Goal: Task Accomplishment & Management: Manage account settings

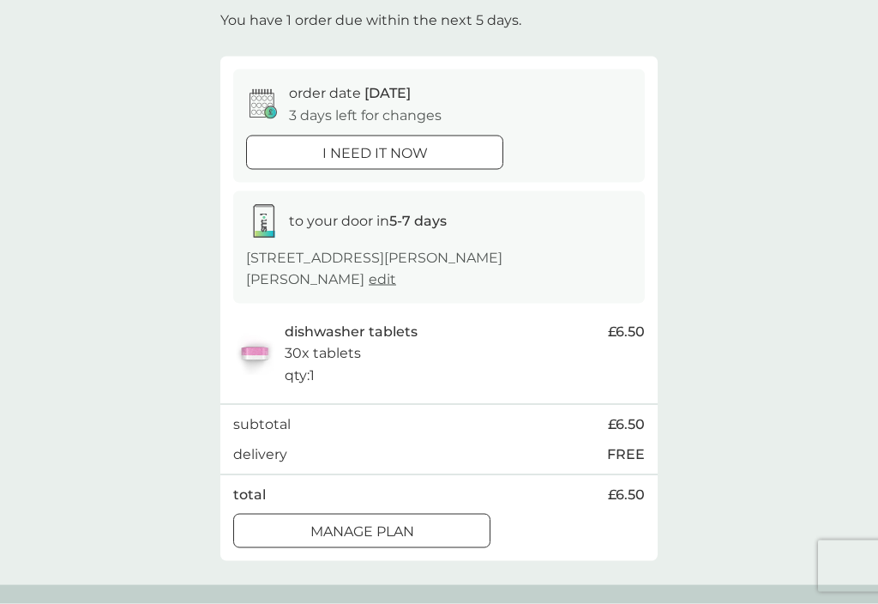
scroll to position [105, 0]
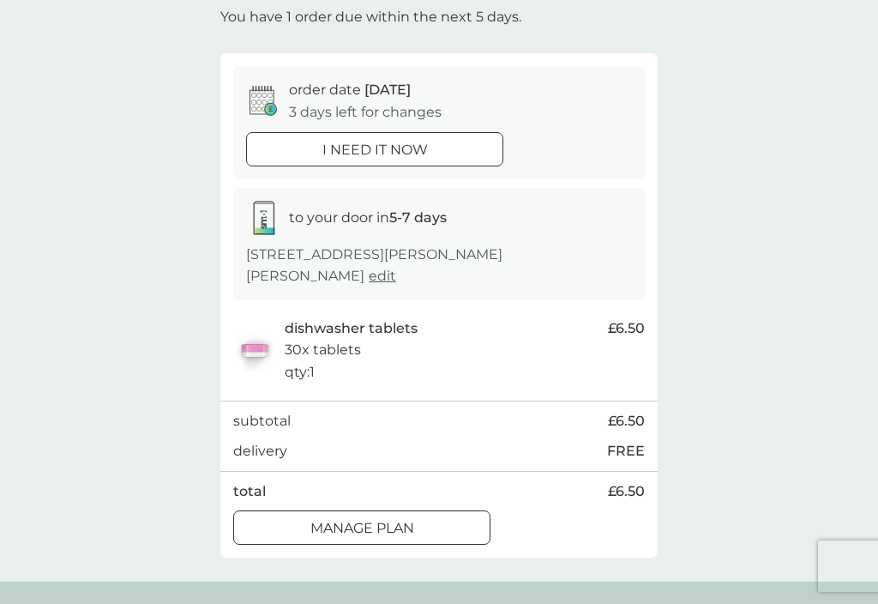
click at [409, 517] on p "Manage plan" at bounding box center [362, 528] width 104 height 22
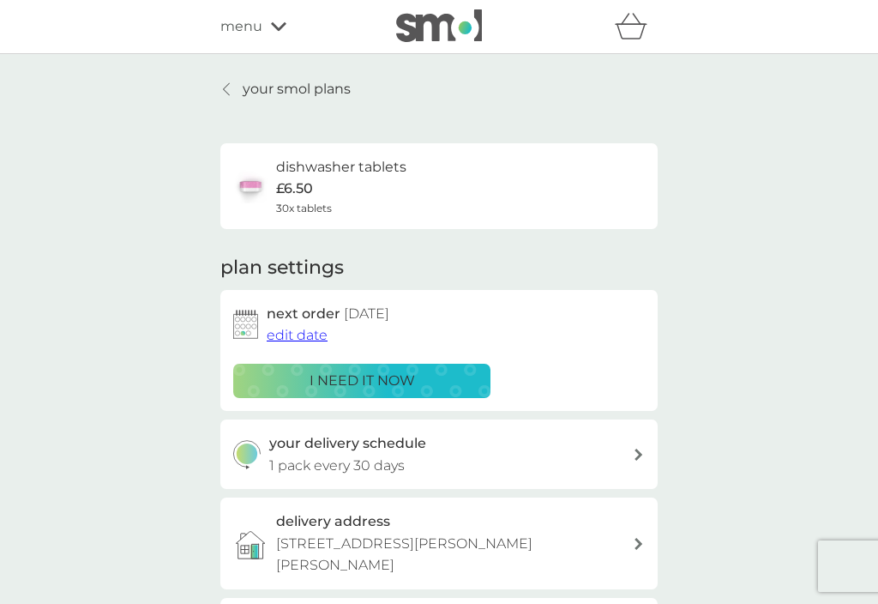
click at [316, 334] on span "edit date" at bounding box center [297, 335] width 61 height 16
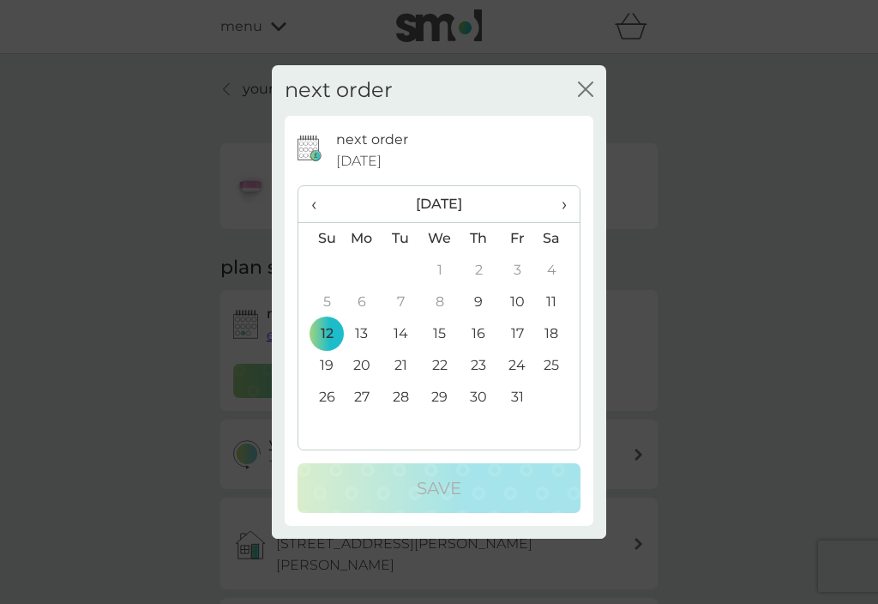
click at [370, 374] on td "20" at bounding box center [361, 366] width 39 height 32
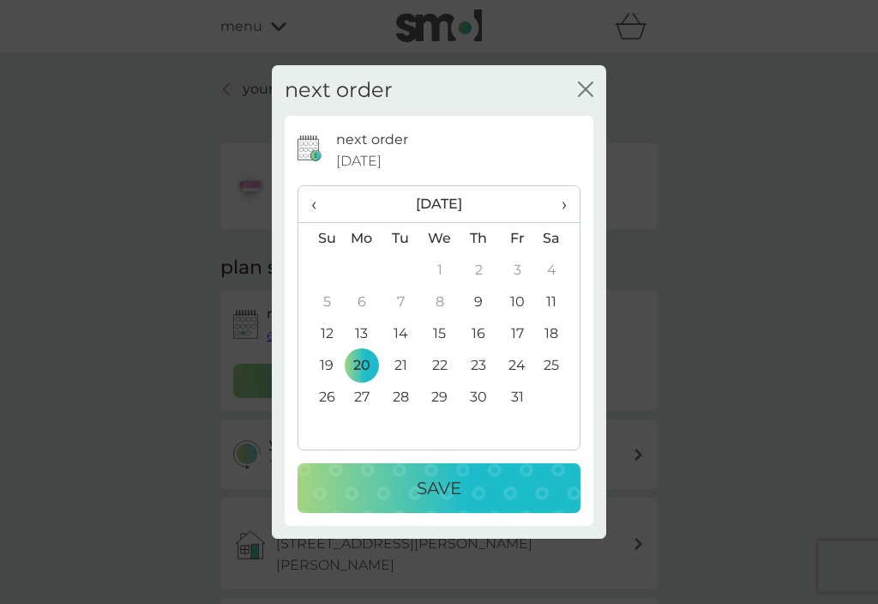
click at [444, 487] on p "Save" at bounding box center [439, 487] width 45 height 27
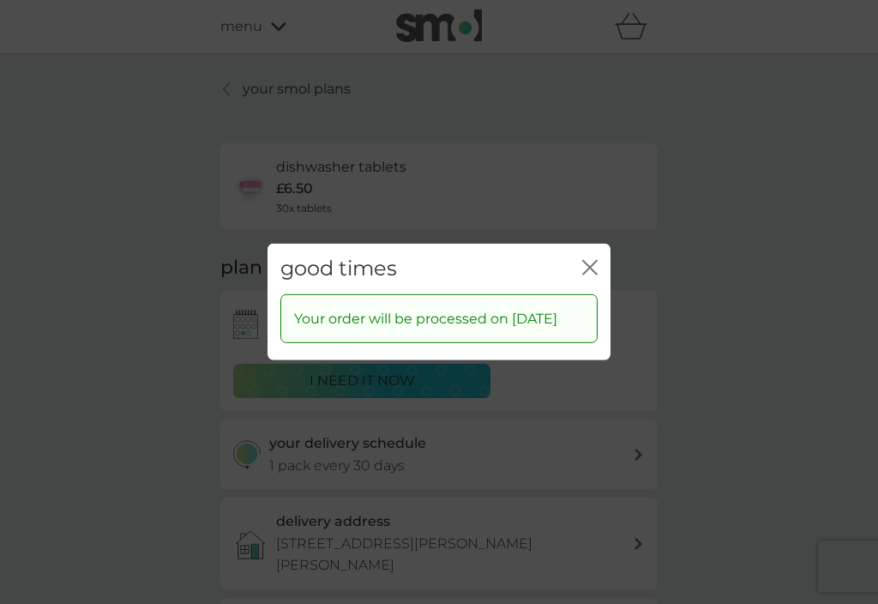
click at [595, 261] on button "close" at bounding box center [589, 269] width 15 height 18
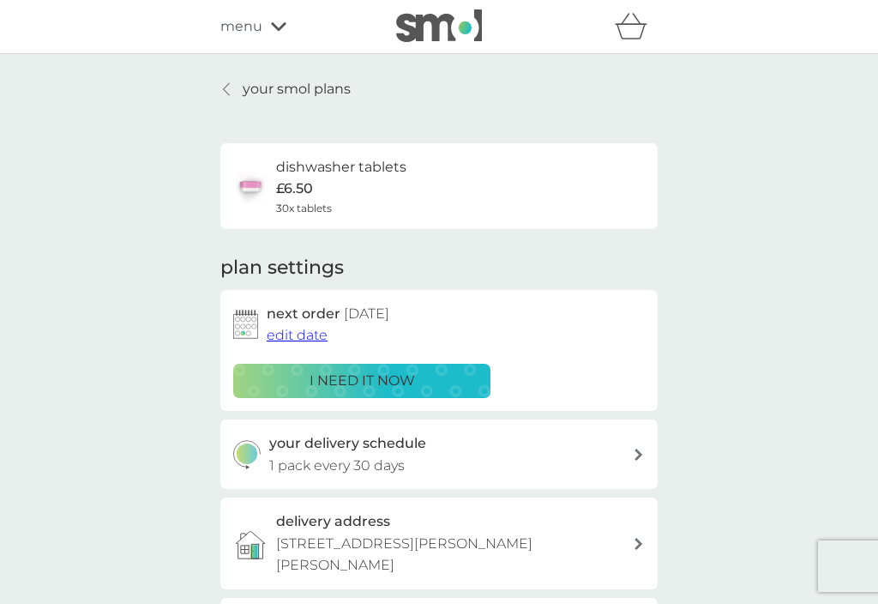
click at [271, 30] on icon at bounding box center [278, 26] width 15 height 10
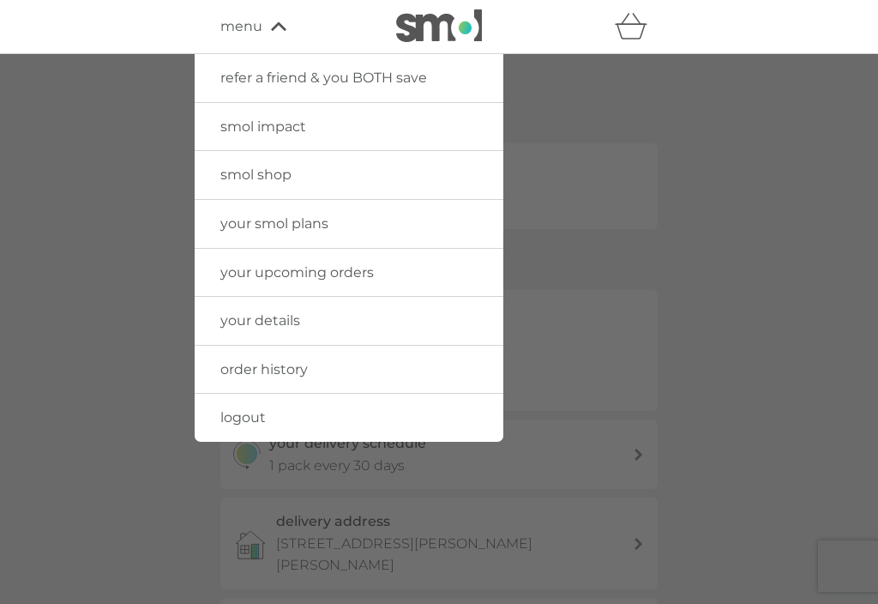
click at [258, 412] on span "logout" at bounding box center [242, 417] width 45 height 16
